Goal: Use online tool/utility: Utilize a website feature to perform a specific function

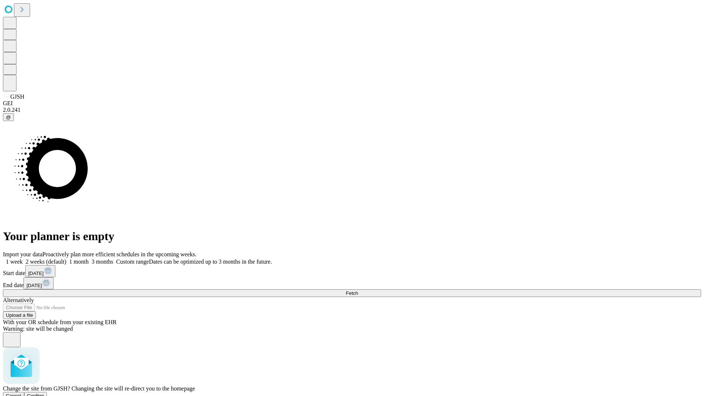
click at [44, 393] on span "Confirm" at bounding box center [35, 395] width 17 height 5
click at [23, 258] on label "1 week" at bounding box center [13, 261] width 20 height 6
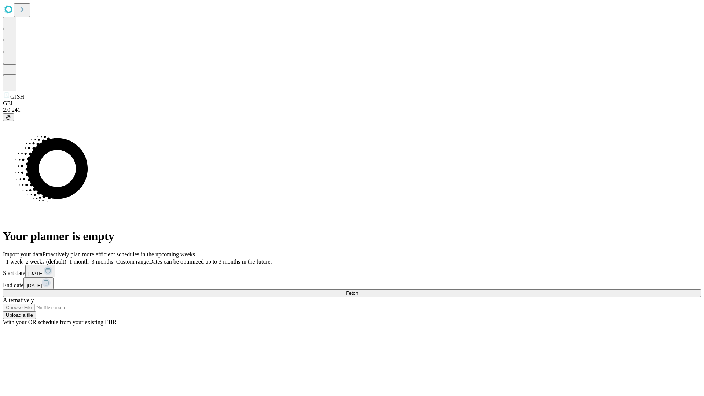
click at [358, 290] on span "Fetch" at bounding box center [352, 292] width 12 height 5
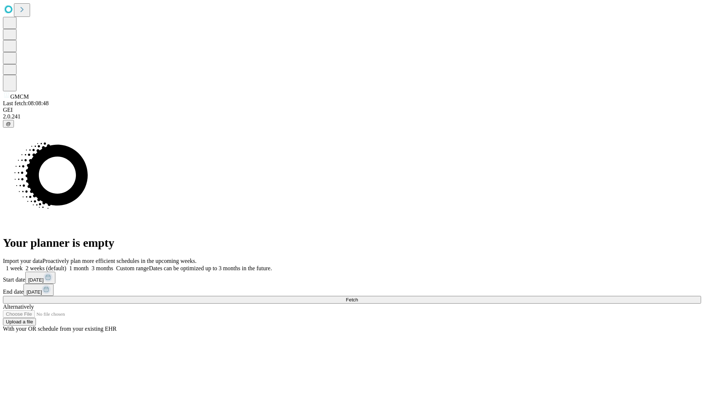
click at [23, 265] on label "1 week" at bounding box center [13, 268] width 20 height 6
click at [358, 297] on span "Fetch" at bounding box center [352, 299] width 12 height 5
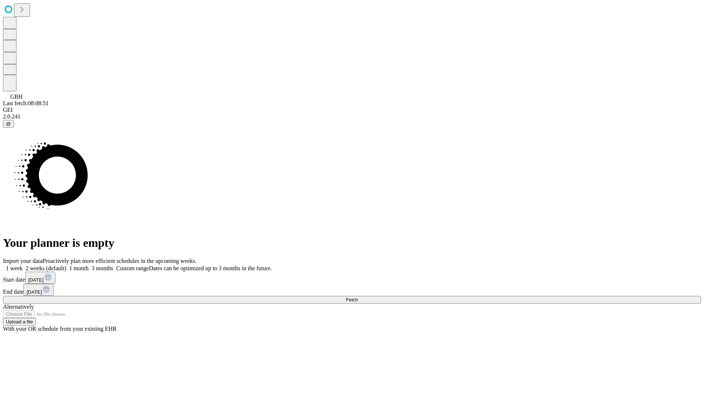
click at [23, 265] on label "1 week" at bounding box center [13, 268] width 20 height 6
click at [358, 297] on span "Fetch" at bounding box center [352, 299] width 12 height 5
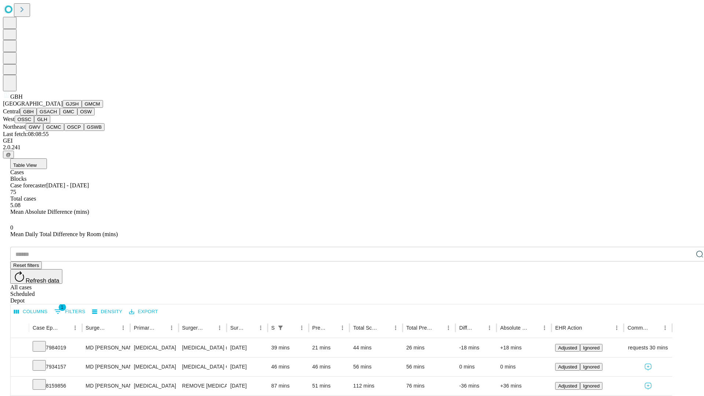
click at [57, 115] on button "GSACH" at bounding box center [48, 112] width 23 height 8
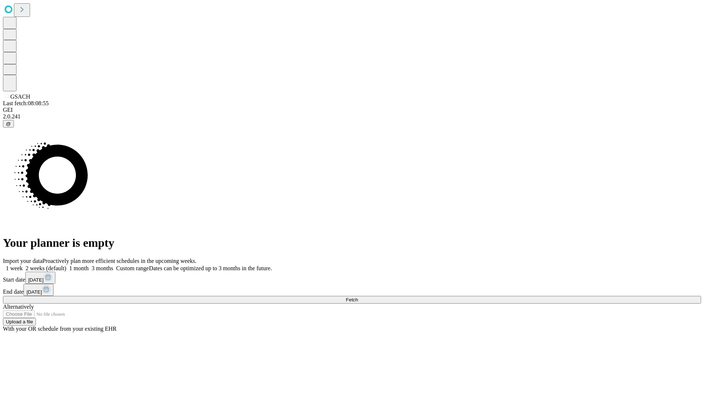
click at [23, 265] on label "1 week" at bounding box center [13, 268] width 20 height 6
click at [358, 297] on span "Fetch" at bounding box center [352, 299] width 12 height 5
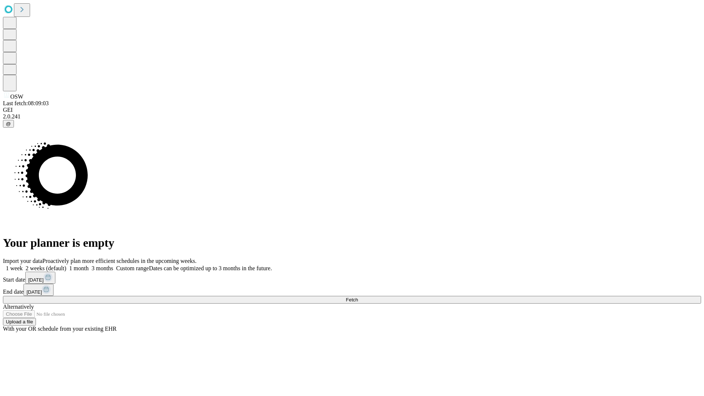
click at [23, 265] on label "1 week" at bounding box center [13, 268] width 20 height 6
click at [358, 297] on span "Fetch" at bounding box center [352, 299] width 12 height 5
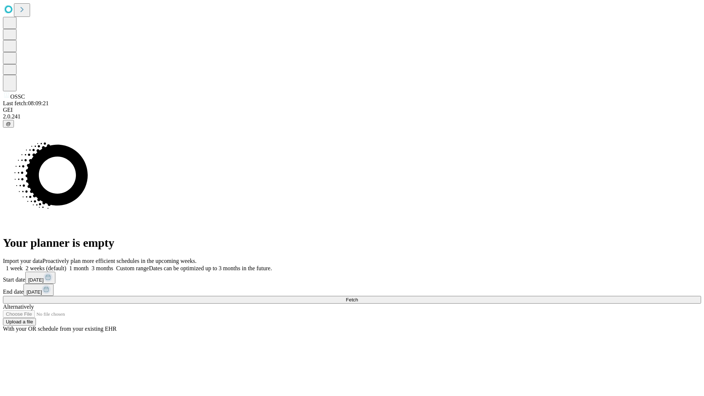
click at [23, 265] on label "1 week" at bounding box center [13, 268] width 20 height 6
click at [358, 297] on span "Fetch" at bounding box center [352, 299] width 12 height 5
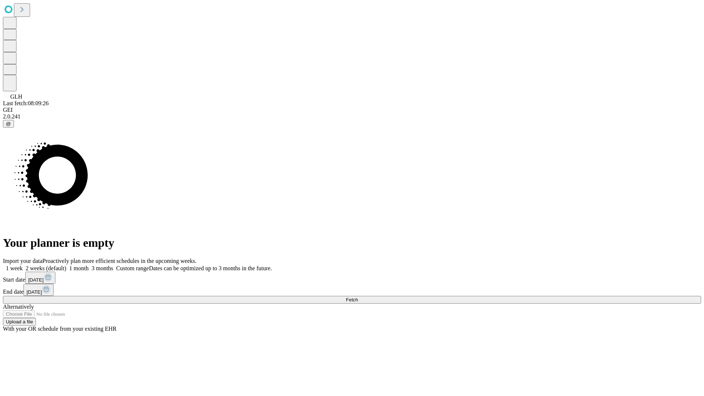
click at [23, 265] on label "1 week" at bounding box center [13, 268] width 20 height 6
click at [358, 297] on span "Fetch" at bounding box center [352, 299] width 12 height 5
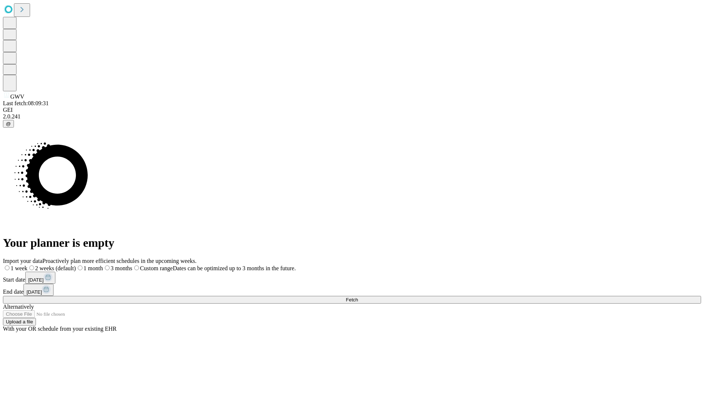
click at [27, 265] on label "1 week" at bounding box center [15, 268] width 25 height 6
click at [358, 297] on span "Fetch" at bounding box center [352, 299] width 12 height 5
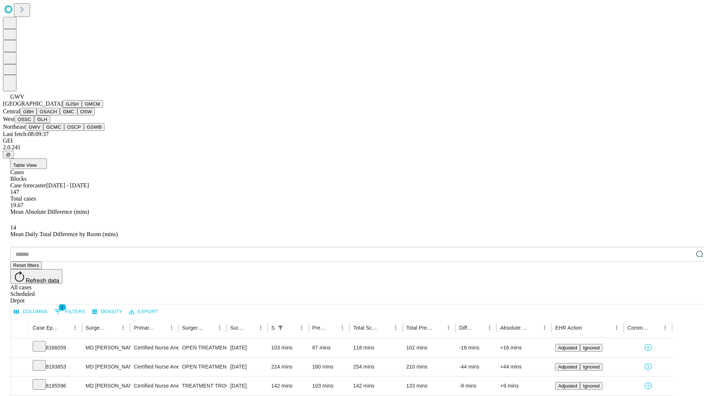
click at [57, 131] on button "GCMC" at bounding box center [53, 127] width 21 height 8
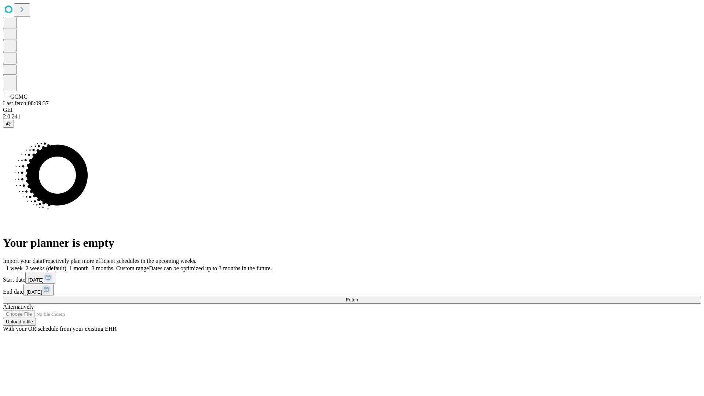
click at [23, 265] on label "1 week" at bounding box center [13, 268] width 20 height 6
click at [358, 297] on span "Fetch" at bounding box center [352, 299] width 12 height 5
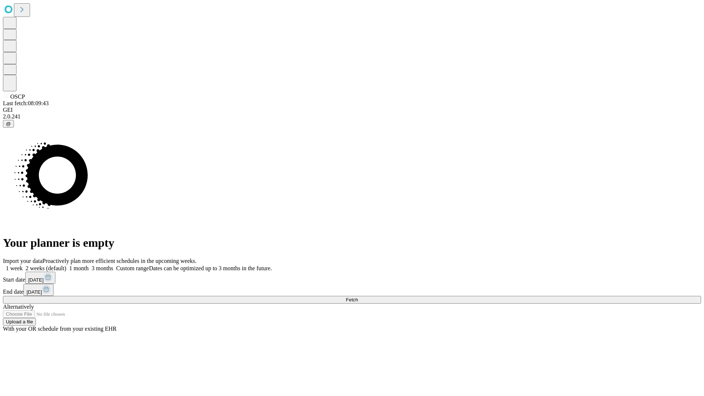
click at [358, 297] on span "Fetch" at bounding box center [352, 299] width 12 height 5
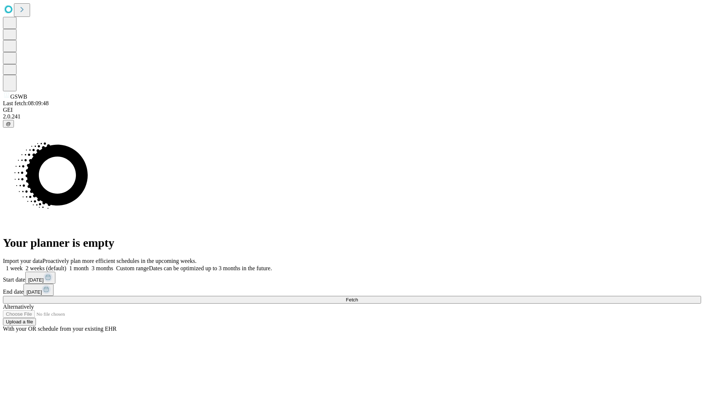
click at [23, 265] on label "1 week" at bounding box center [13, 268] width 20 height 6
click at [358, 297] on span "Fetch" at bounding box center [352, 299] width 12 height 5
